Goal: Task Accomplishment & Management: Complete application form

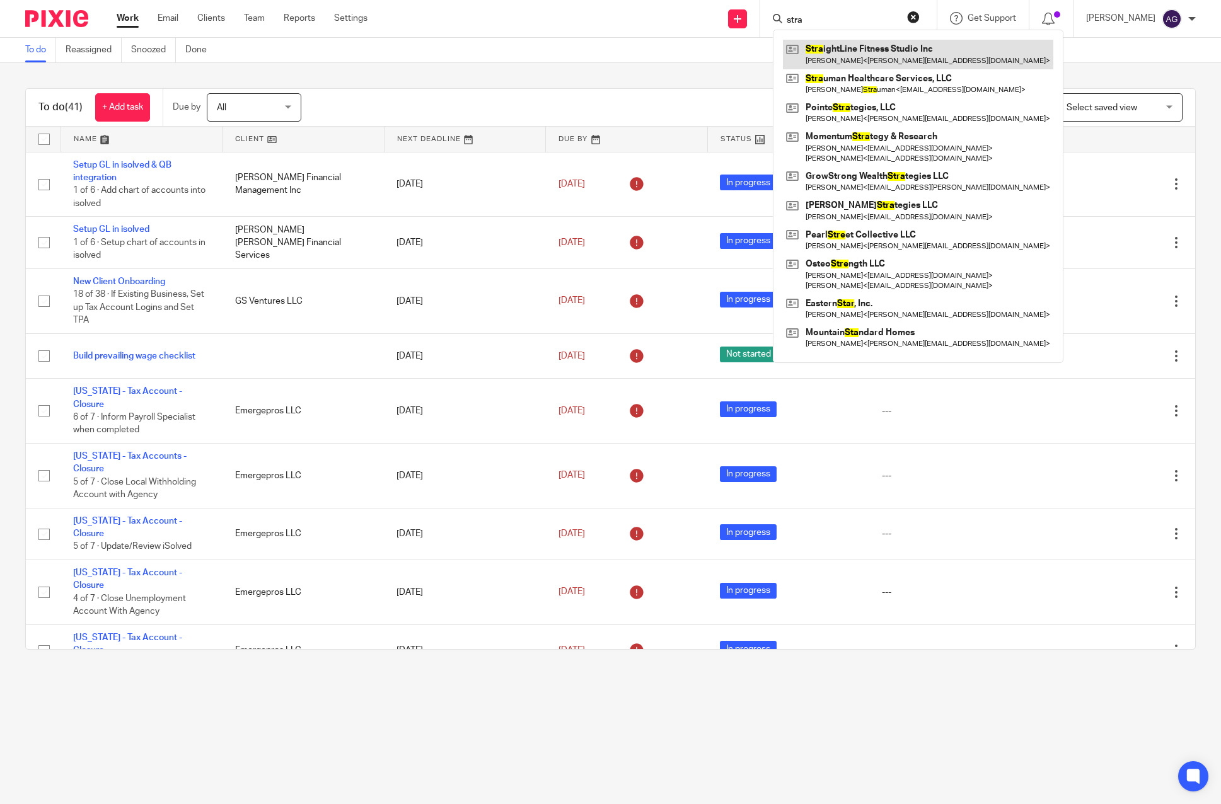
type input "stra"
click at [845, 55] on link at bounding box center [918, 54] width 270 height 29
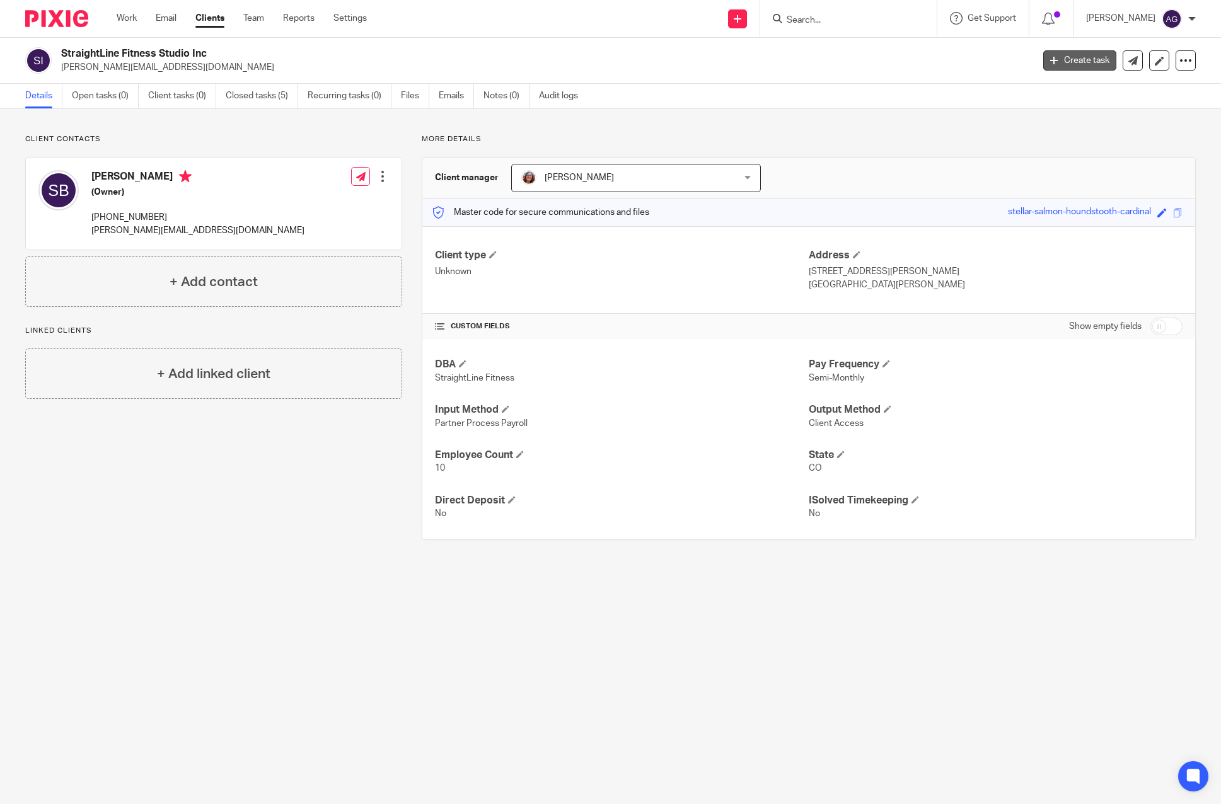
click at [1064, 59] on link "Create task" at bounding box center [1079, 60] width 73 height 20
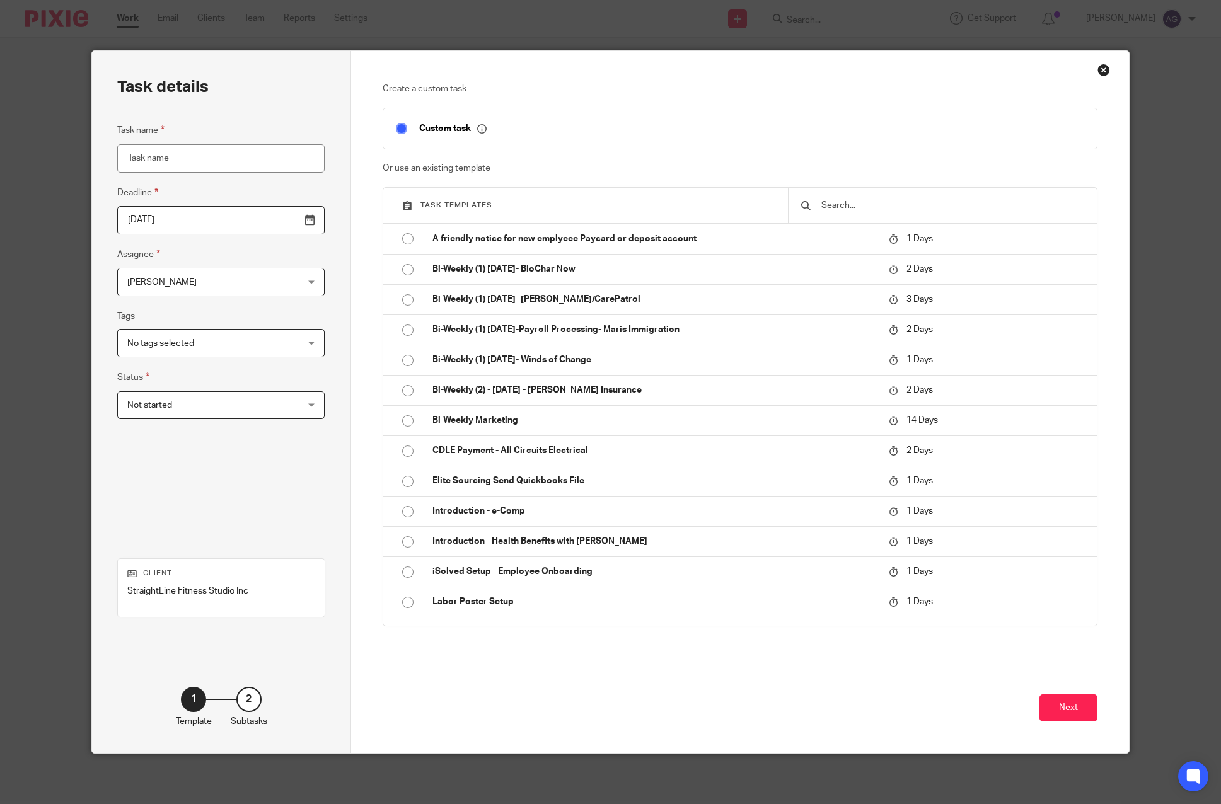
click at [833, 207] on input "text" at bounding box center [952, 206] width 264 height 14
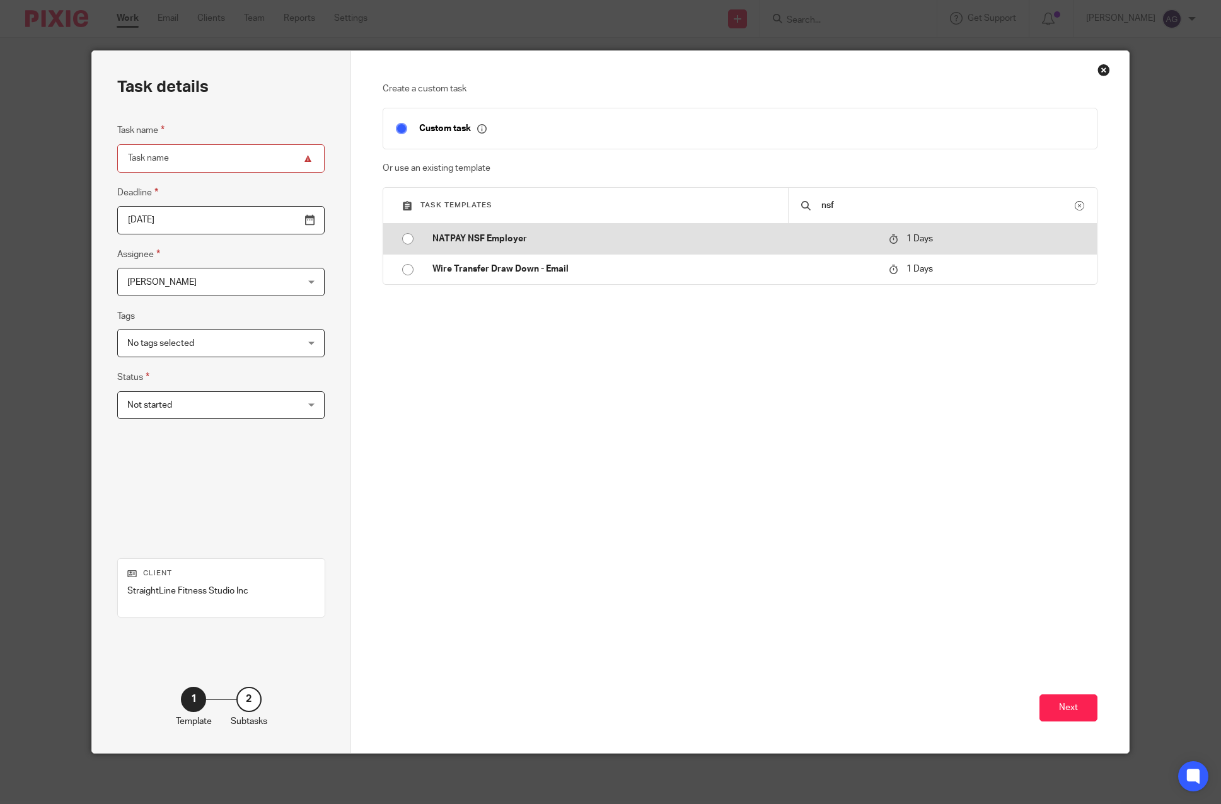
type input "nsf"
click at [551, 236] on p "NATPAY NSF Employer" at bounding box center [654, 239] width 444 height 13
type input "2025-08-21"
type input "NATPAY NSF Employer"
checkbox input "false"
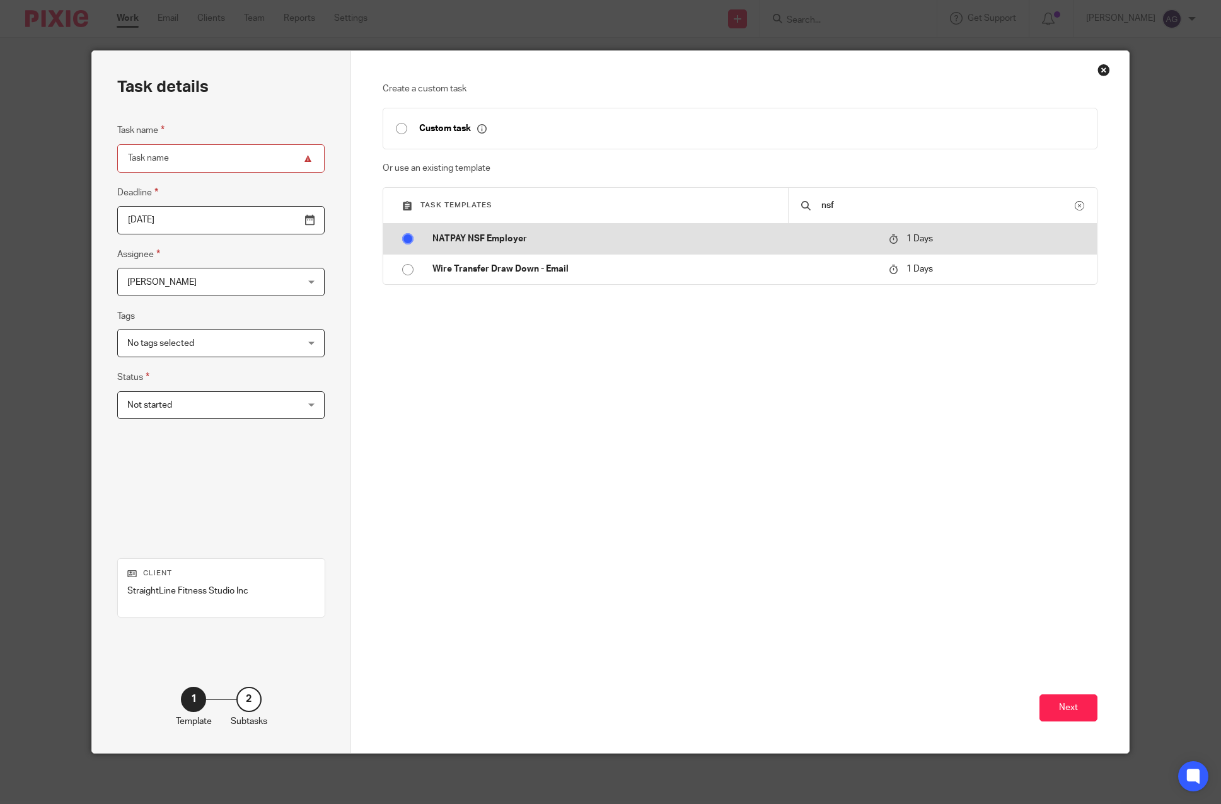
radio input "true"
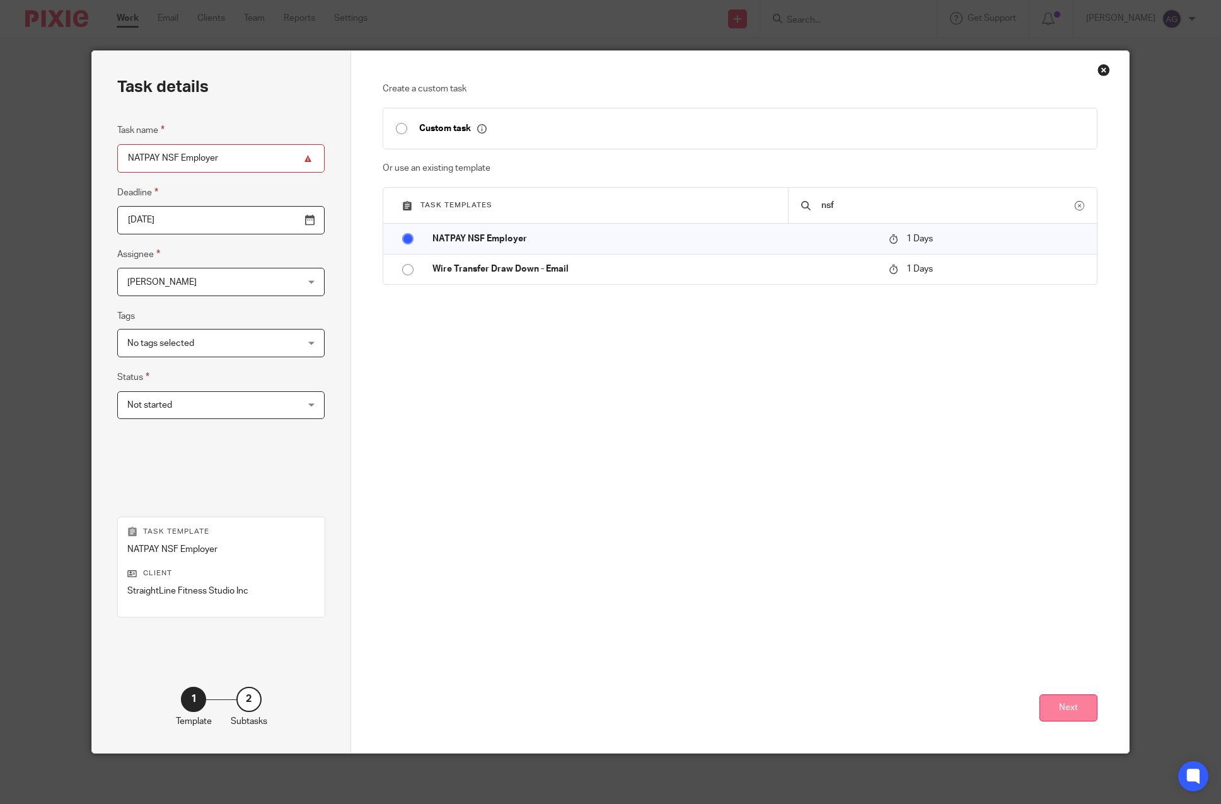
click at [1075, 707] on button "Next" at bounding box center [1069, 708] width 58 height 27
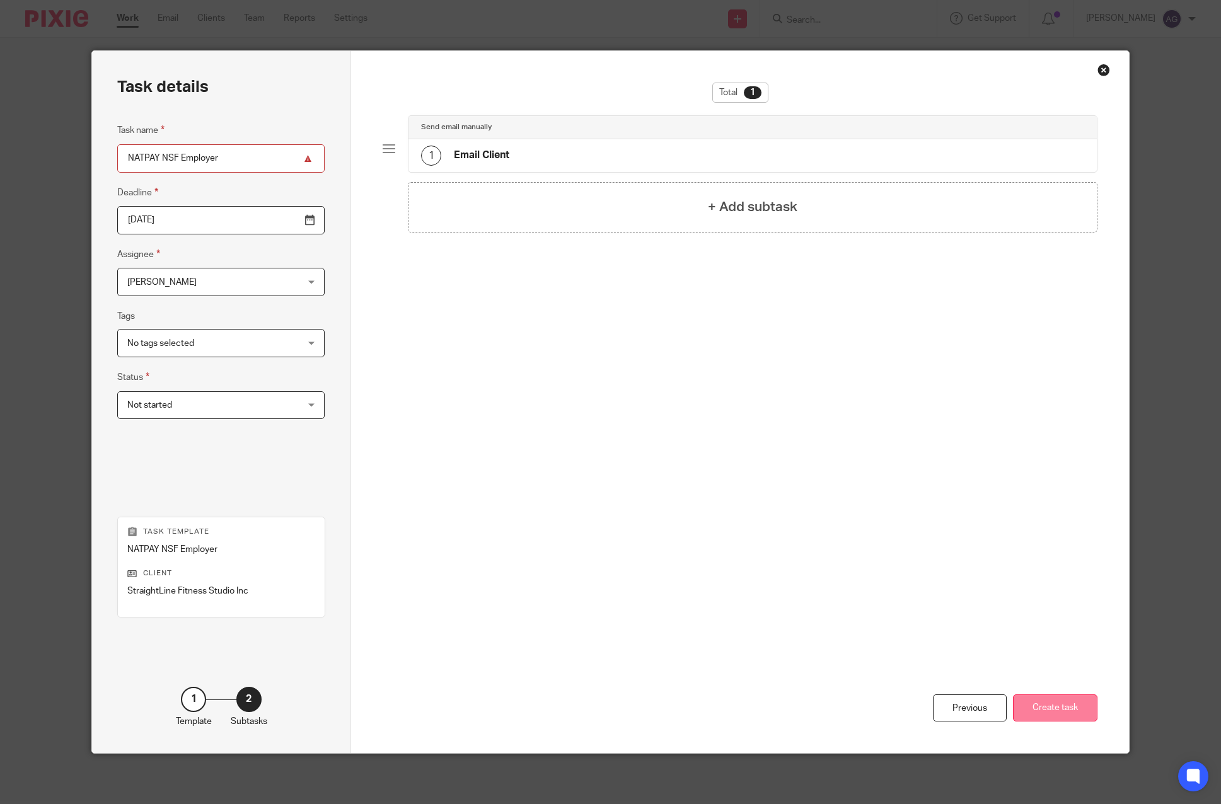
click at [1042, 702] on button "Create task" at bounding box center [1055, 708] width 84 height 27
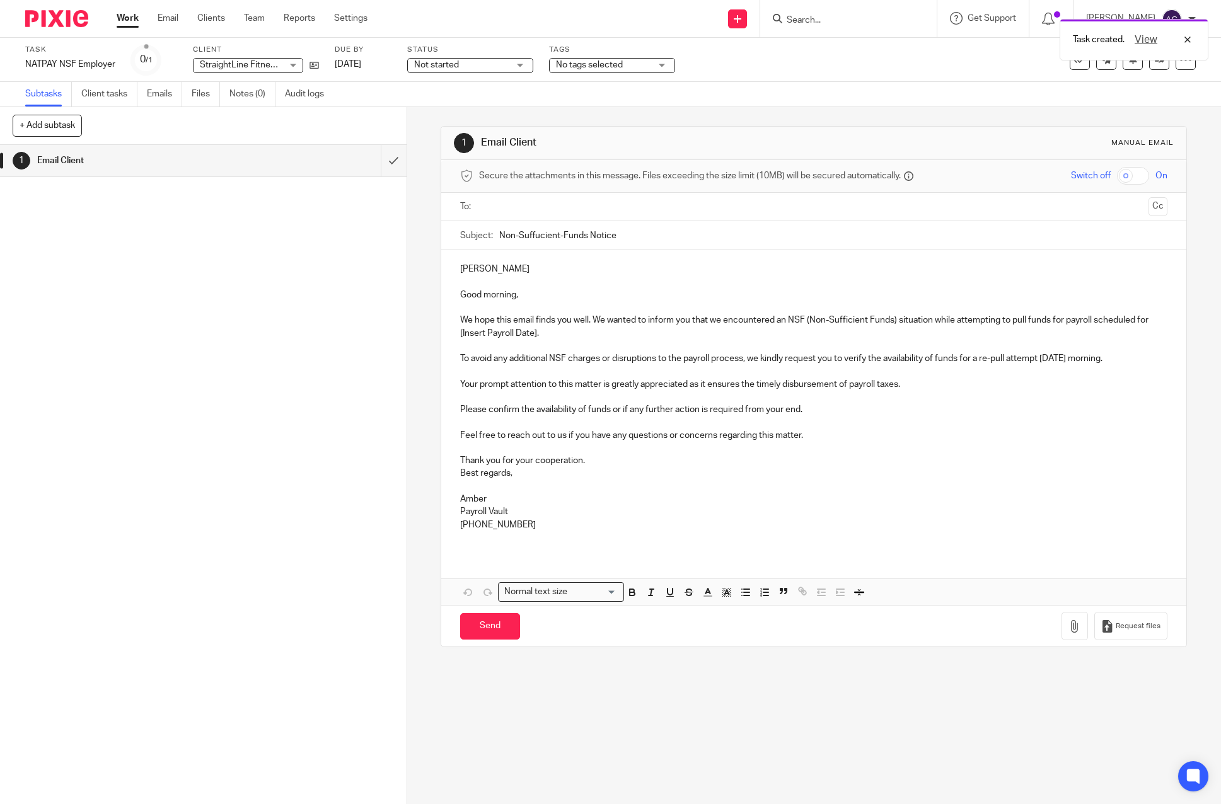
click at [559, 213] on input "text" at bounding box center [813, 207] width 659 height 15
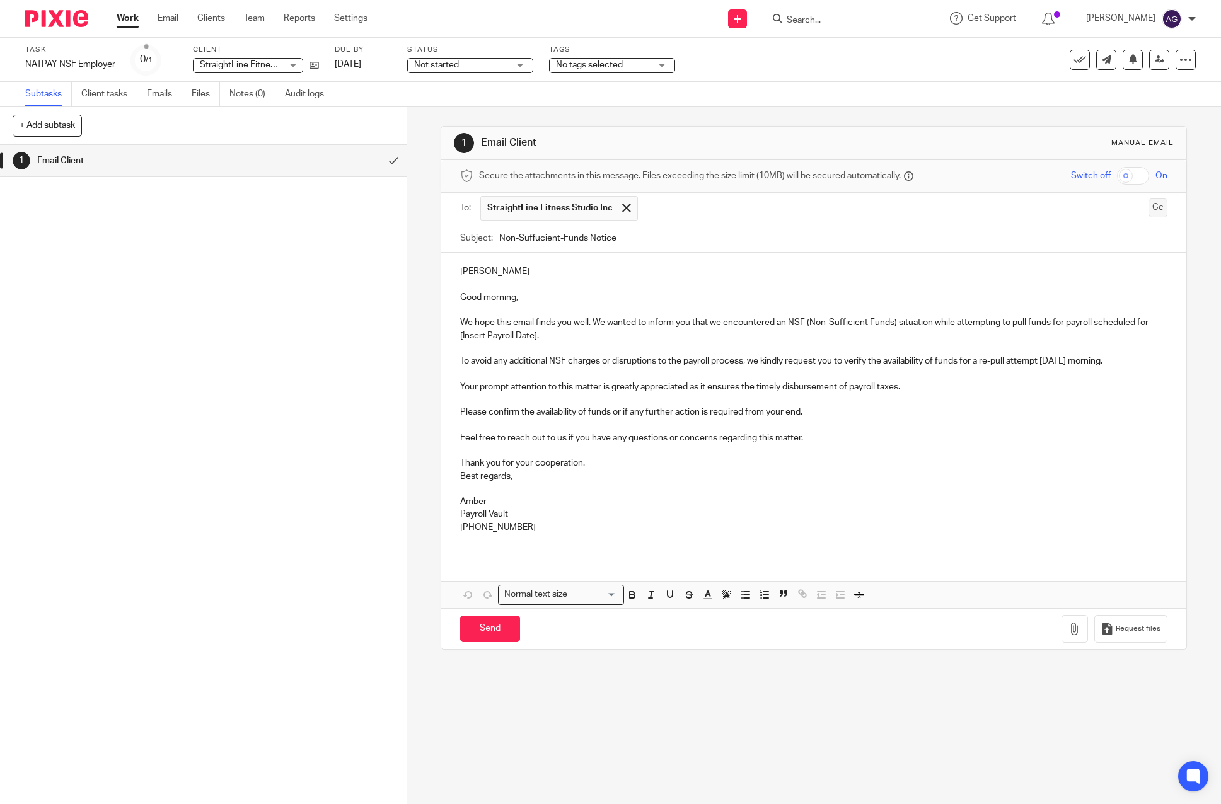
click at [1149, 210] on button "Cc" at bounding box center [1158, 208] width 19 height 19
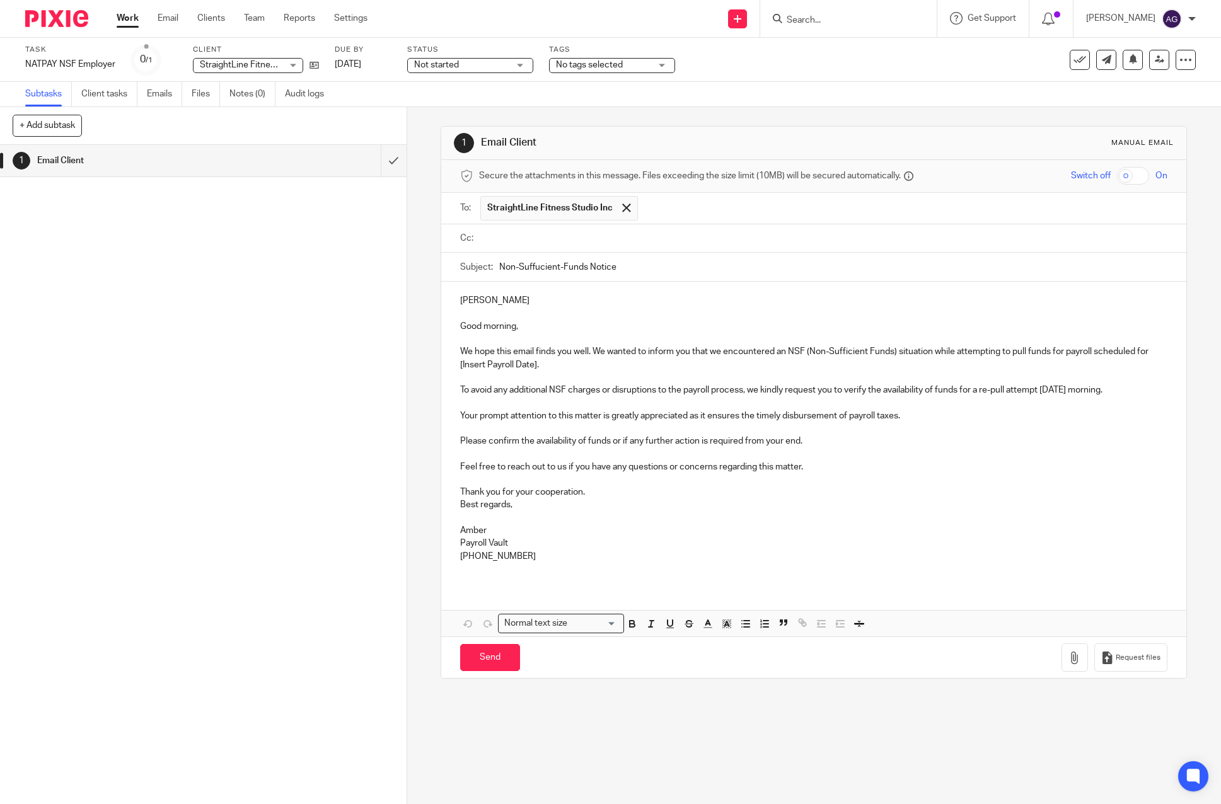
click at [608, 236] on input "text" at bounding box center [823, 238] width 678 height 15
type input "zane"
click at [564, 245] on div at bounding box center [571, 239] width 15 height 19
click at [516, 241] on input "text" at bounding box center [823, 238] width 678 height 15
click at [615, 233] on input "text" at bounding box center [875, 240] width 573 height 25
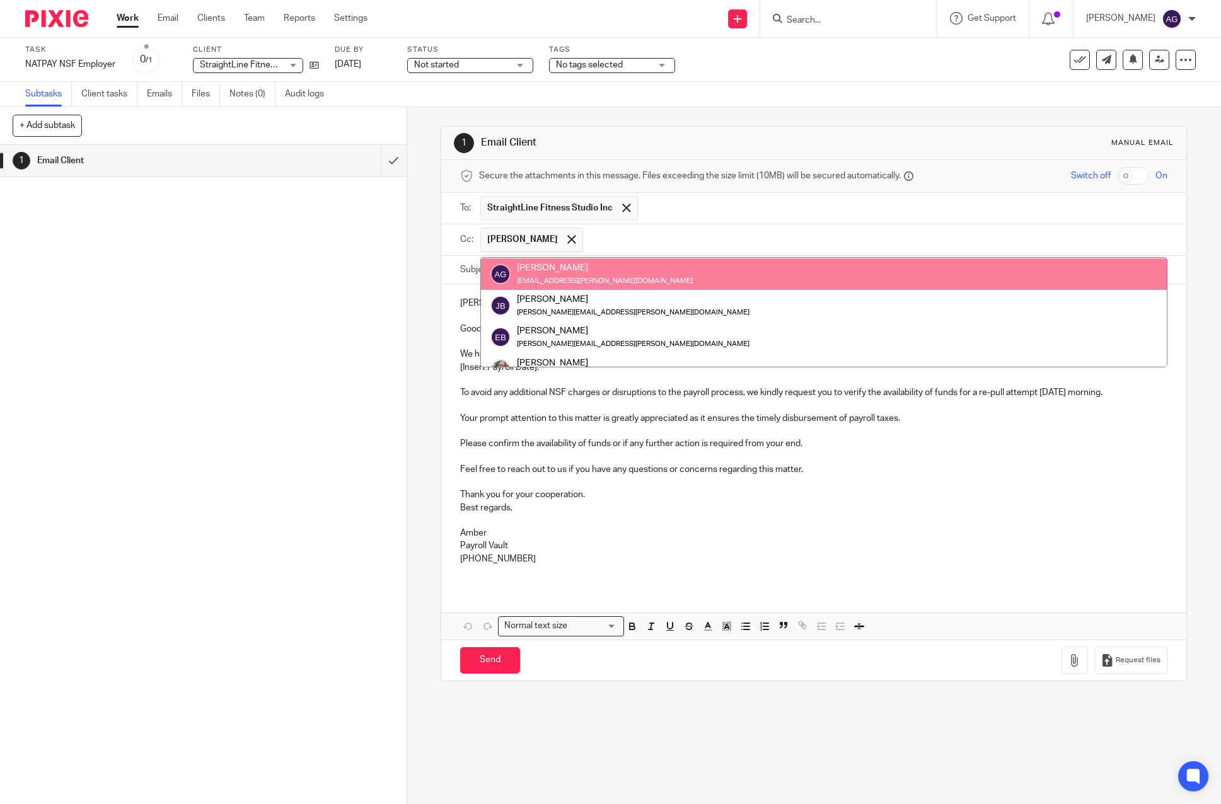
scroll to position [126, 0]
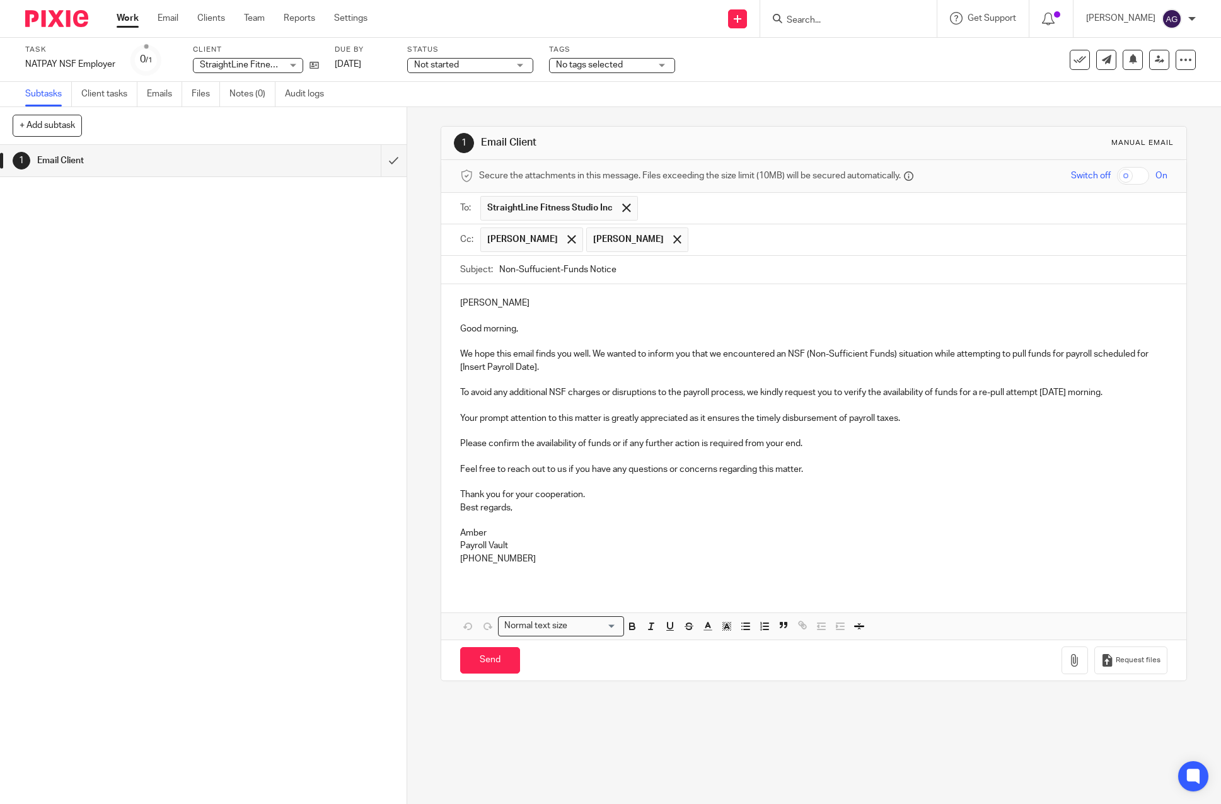
click at [633, 261] on input "Non-Suffucient-Funds Notice" at bounding box center [833, 270] width 668 height 28
click at [625, 272] on input "Non-Suffucient-Funds Notice $5473.32" at bounding box center [833, 270] width 668 height 28
type input "Non-Suffucient-Funds Notice $5,473.32"
drag, startPoint x: 535, startPoint y: 366, endPoint x: 489, endPoint y: 371, distance: 45.6
click at [489, 371] on p "We hope this email finds you well. We wanted to inform you that we encountered …" at bounding box center [813, 361] width 707 height 26
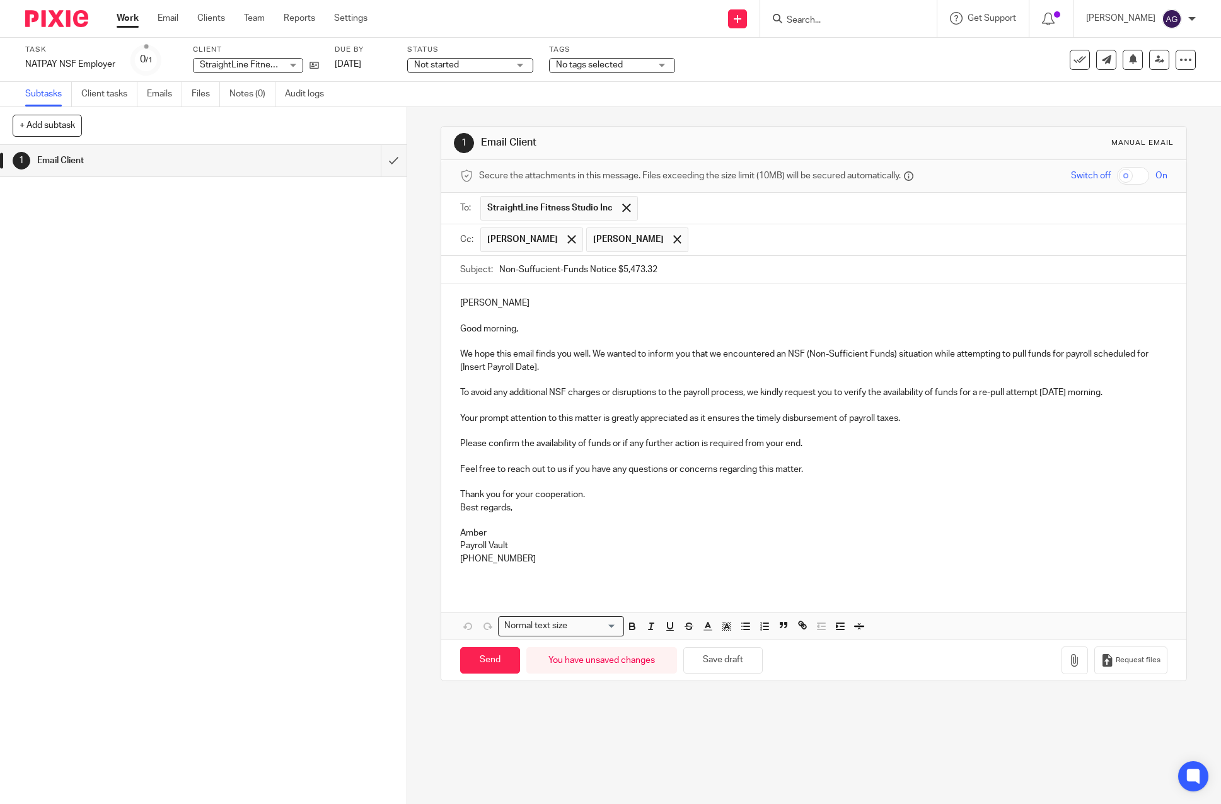
click at [520, 376] on p at bounding box center [813, 380] width 707 height 13
drag, startPoint x: 533, startPoint y: 366, endPoint x: 456, endPoint y: 371, distance: 77.1
click at [460, 371] on p "We hope this email finds you well. We wanted to inform you that we encountered …" at bounding box center [813, 361] width 707 height 26
click at [480, 663] on input "Send" at bounding box center [490, 660] width 60 height 27
type input "Sent"
